Goal: Use online tool/utility: Utilize a website feature to perform a specific function

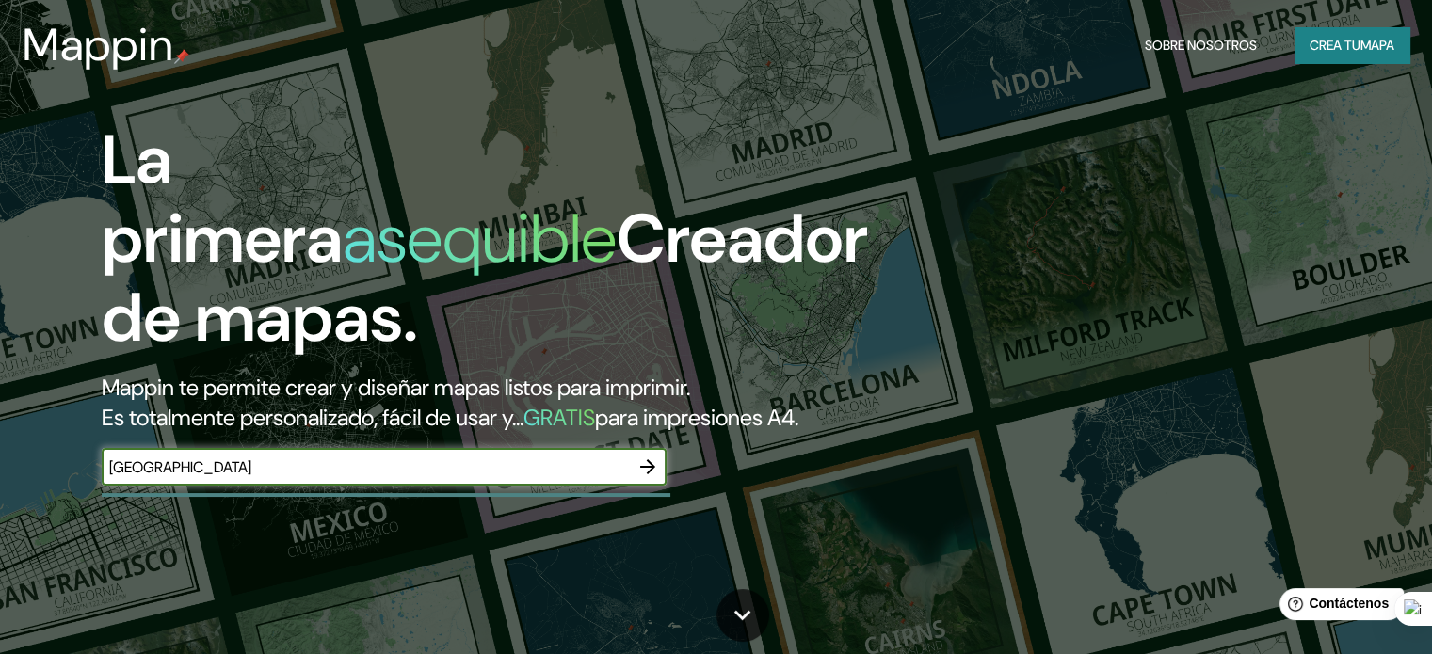
type input "[GEOGRAPHIC_DATA]"
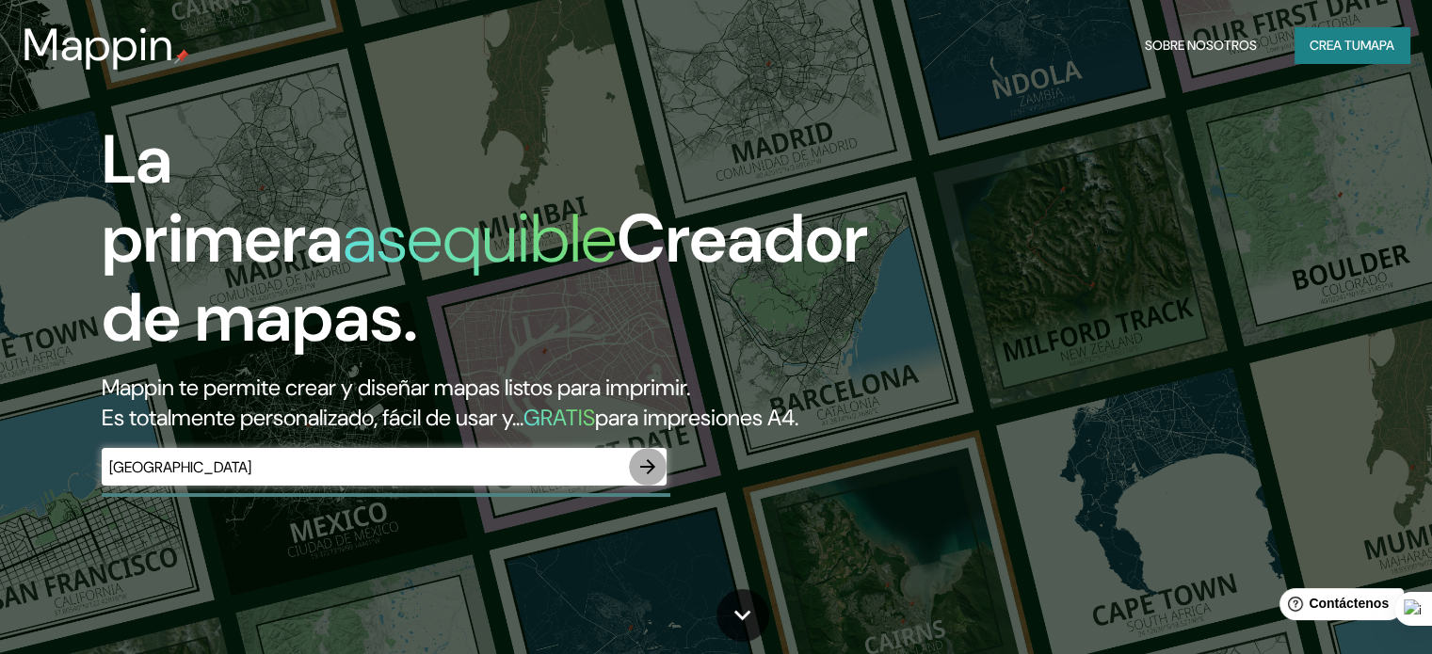
click at [644, 478] on icon "button" at bounding box center [647, 467] width 23 height 23
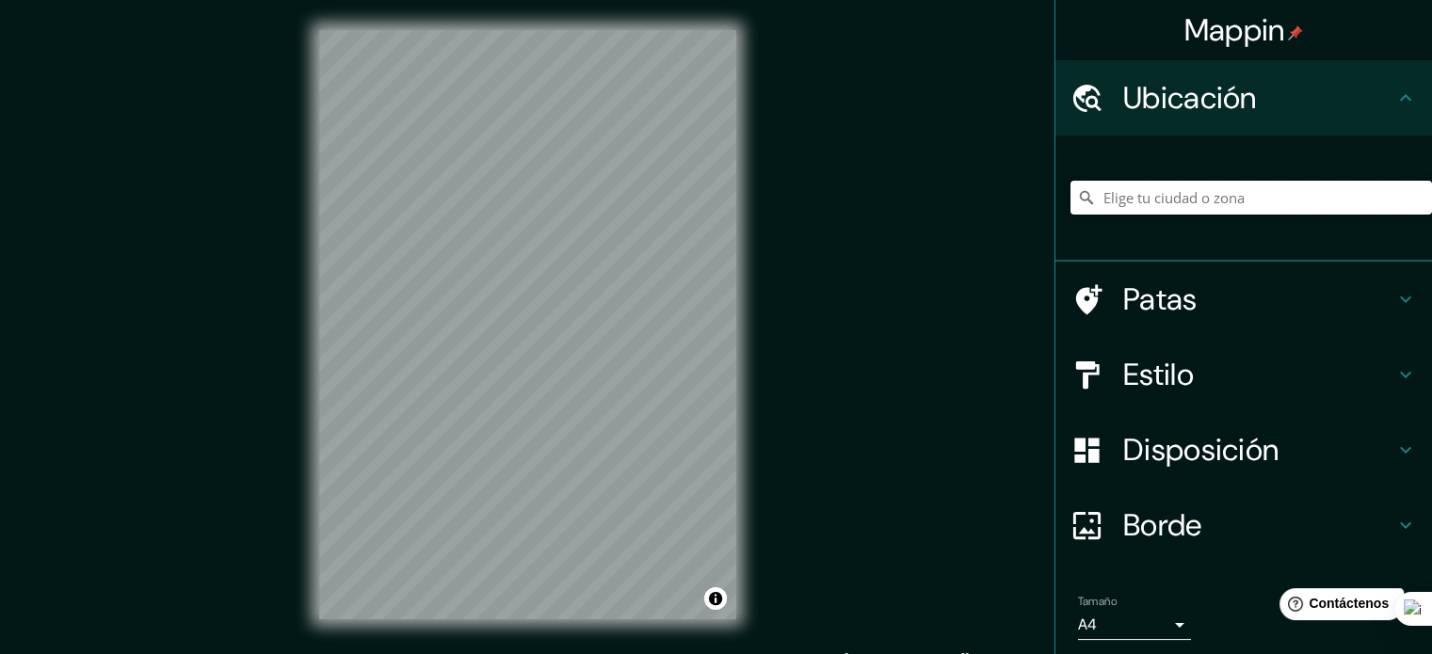
click at [1134, 195] on input "Elige tu ciudad o zona" at bounding box center [1251, 198] width 362 height 34
paste input "[GEOGRAPHIC_DATA]"
click at [1118, 193] on input "[GEOGRAPHIC_DATA], [GEOGRAPHIC_DATA], [GEOGRAPHIC_DATA][PERSON_NAME], [GEOGRAPH…" at bounding box center [1251, 198] width 362 height 34
paste input "[GEOGRAPHIC_DATA]"
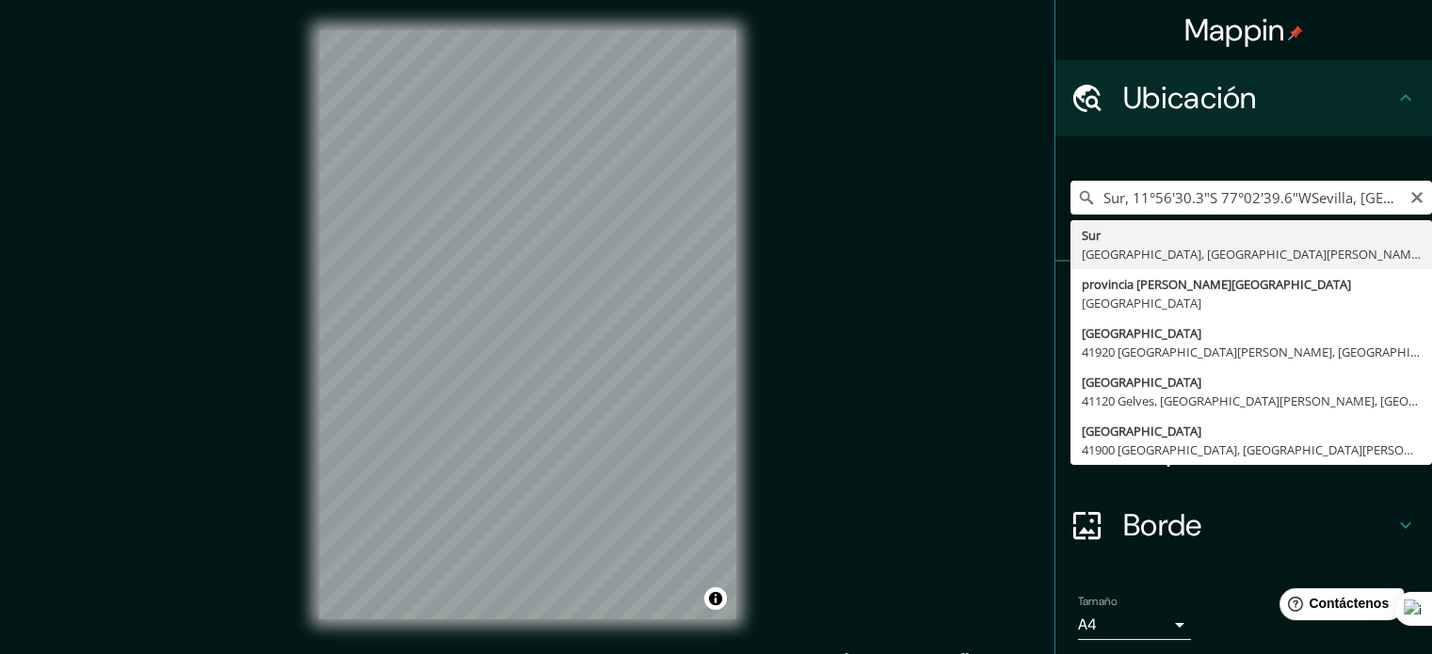
click at [1410, 193] on input "Sur, 11°56'30.3"S 77°02'39.6"WSevilla, [GEOGRAPHIC_DATA][PERSON_NAME], [GEOGRAP…" at bounding box center [1251, 198] width 362 height 34
type input "Sur, 11°56'30.3"S 77°02'39.6"WSevilla, [GEOGRAPHIC_DATA][PERSON_NAME], [GEOGRAP…"
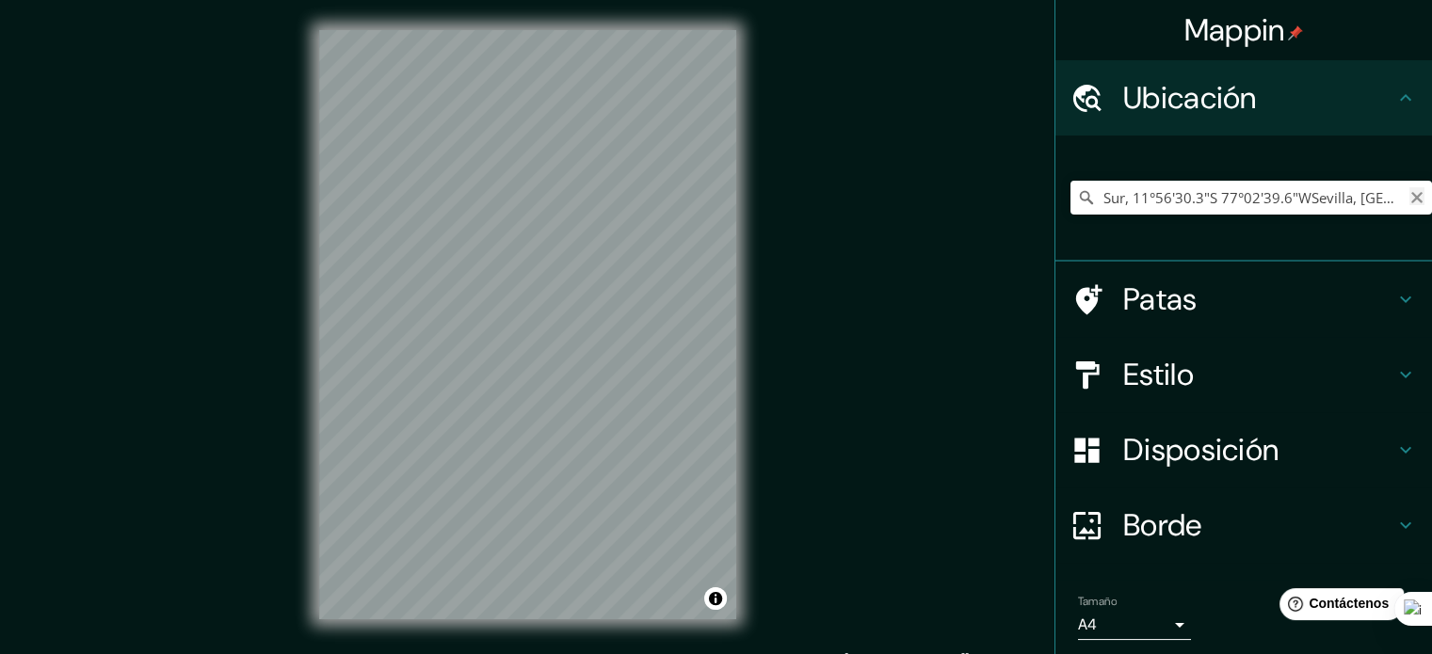
click at [1411, 195] on icon "Claro" at bounding box center [1416, 197] width 11 height 11
click at [1302, 196] on input "Elige tu ciudad o zona" at bounding box center [1251, 198] width 362 height 34
paste input "[GEOGRAPHIC_DATA]"
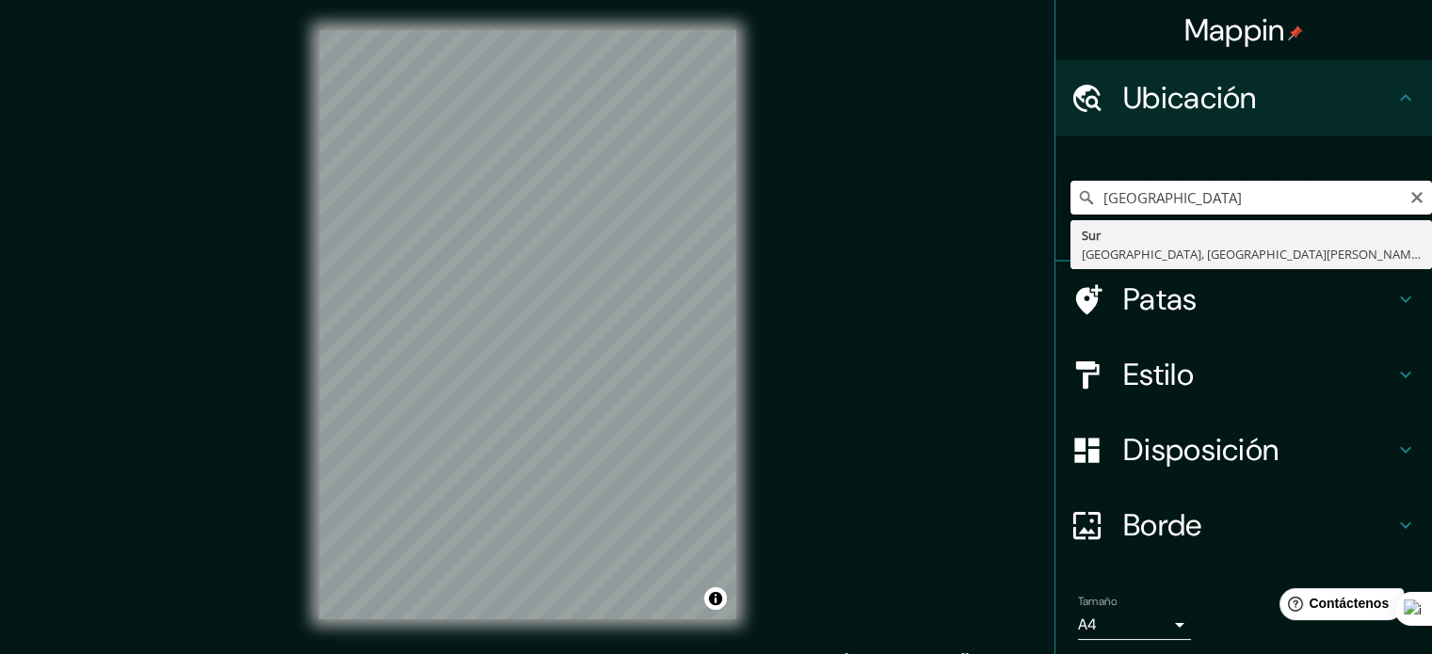
drag, startPoint x: 1278, startPoint y: 201, endPoint x: 1069, endPoint y: 224, distance: 210.3
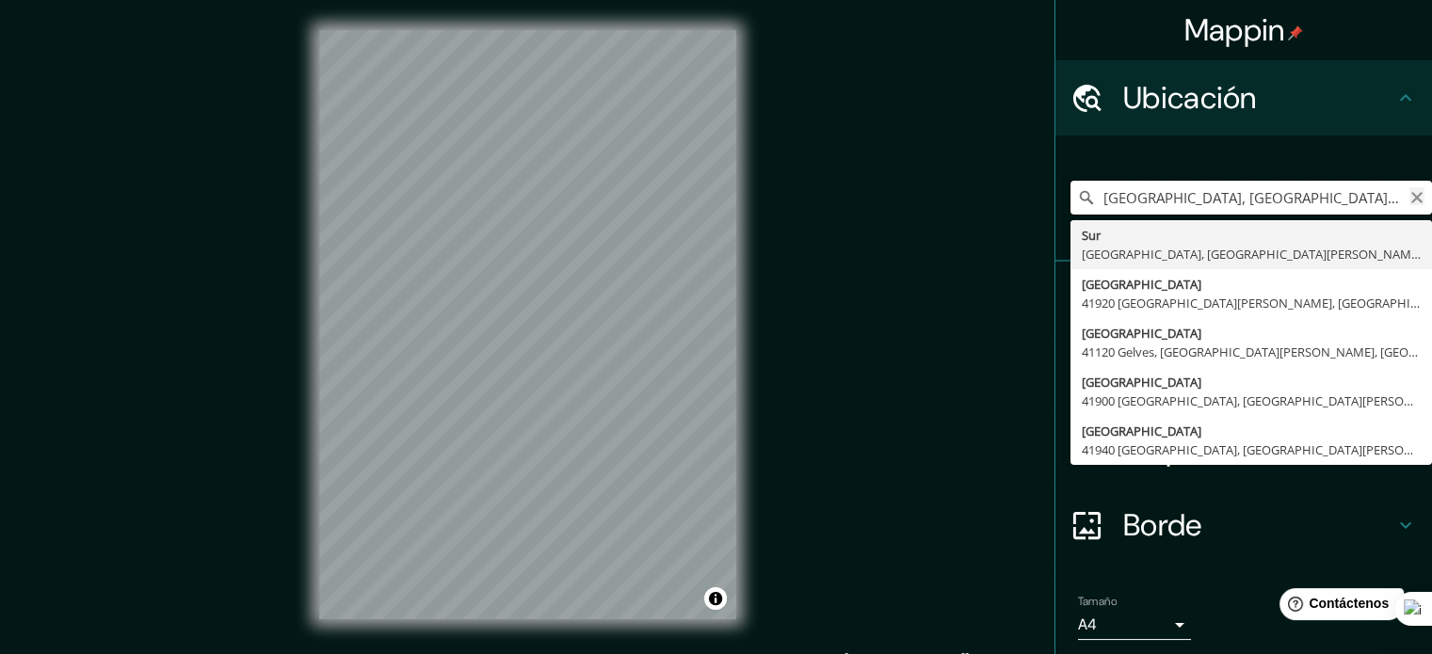
type input "[GEOGRAPHIC_DATA], [GEOGRAPHIC_DATA], [GEOGRAPHIC_DATA][PERSON_NAME], [GEOGRAPH…"
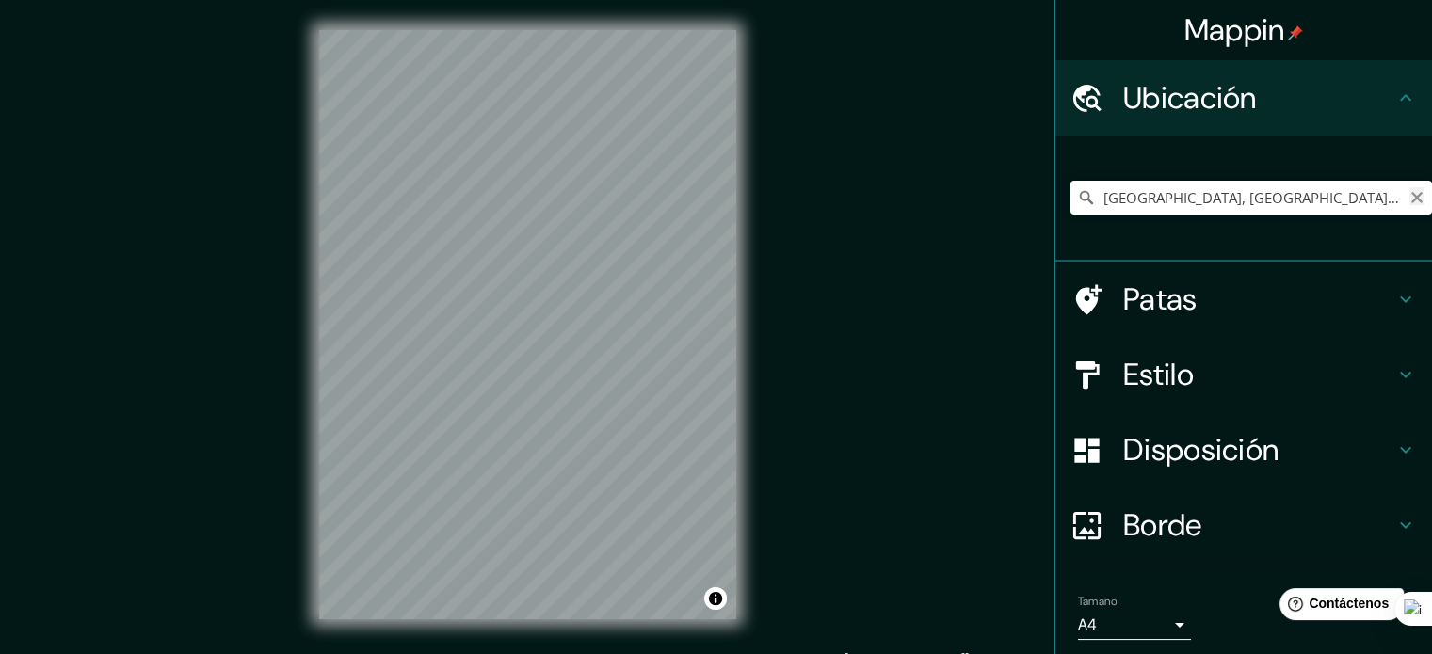
click at [1409, 191] on icon "Claro" at bounding box center [1416, 197] width 15 height 15
click at [1145, 201] on input "[GEOGRAPHIC_DATA]" at bounding box center [1251, 198] width 362 height 34
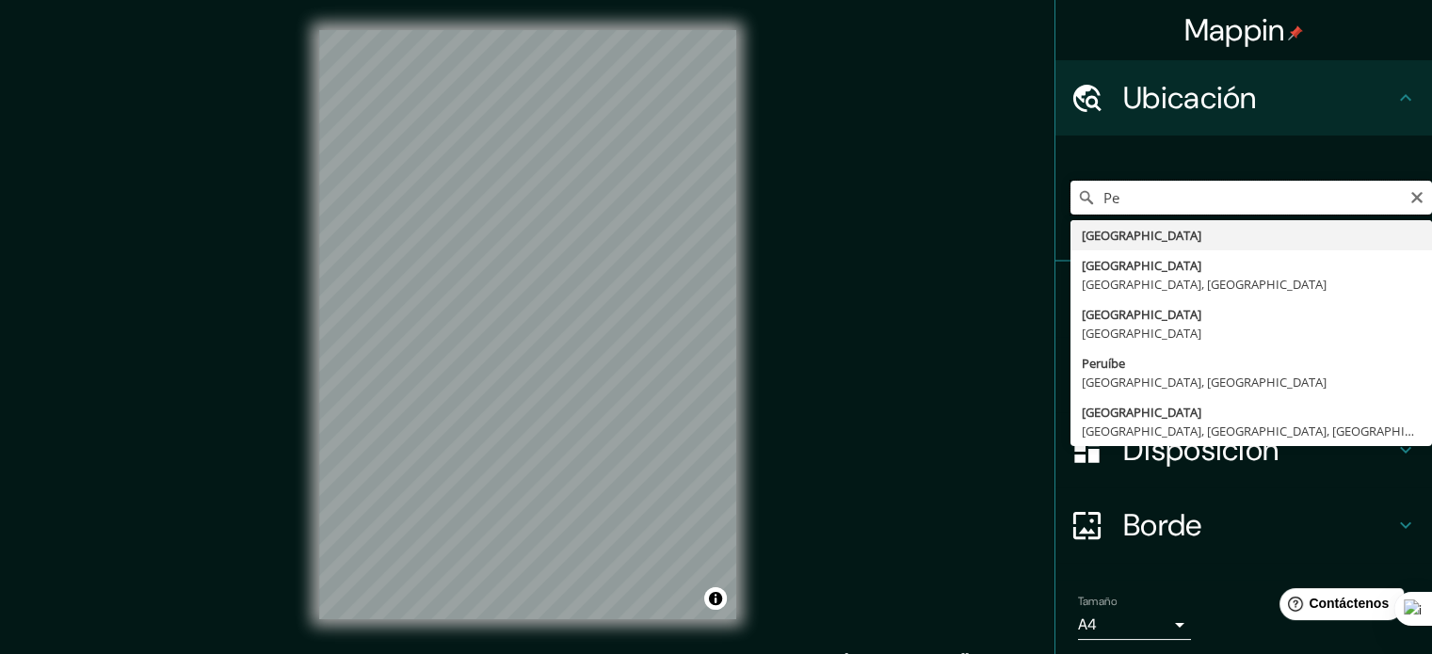
type input "P"
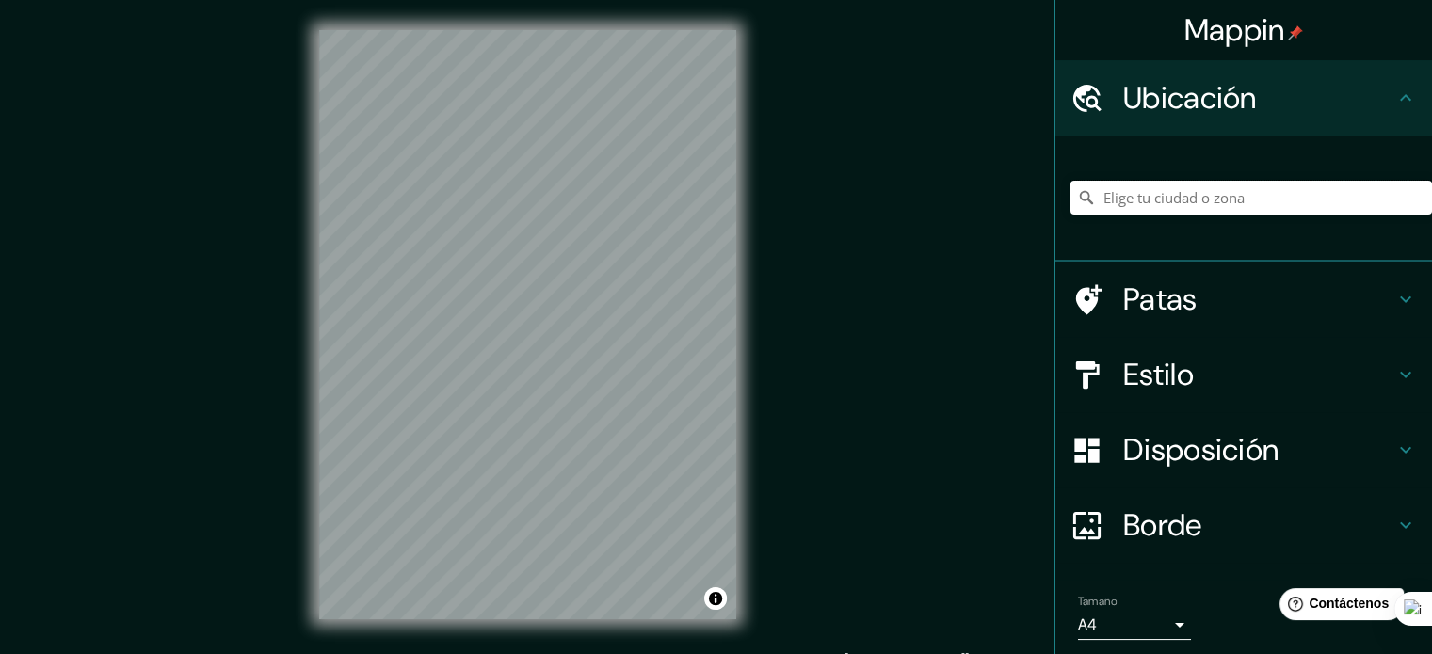
click at [1142, 188] on input "Elige tu ciudad o zona" at bounding box center [1251, 198] width 362 height 34
paste input "[GEOGRAPHIC_DATA]"
type input "[GEOGRAPHIC_DATA][PERSON_NAME], [GEOGRAPHIC_DATA][PERSON_NAME], [GEOGRAPHIC_DAT…"
